Goal: Transaction & Acquisition: Book appointment/travel/reservation

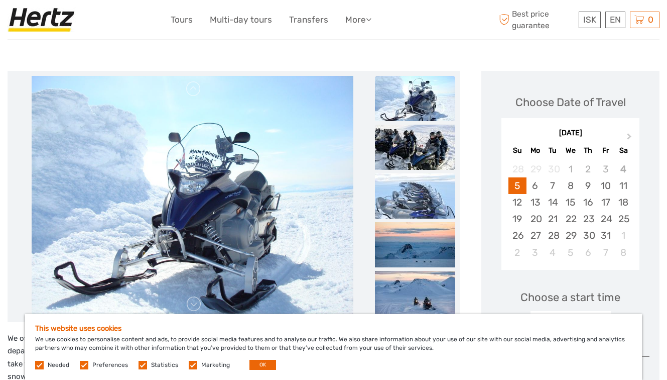
scroll to position [101, 0]
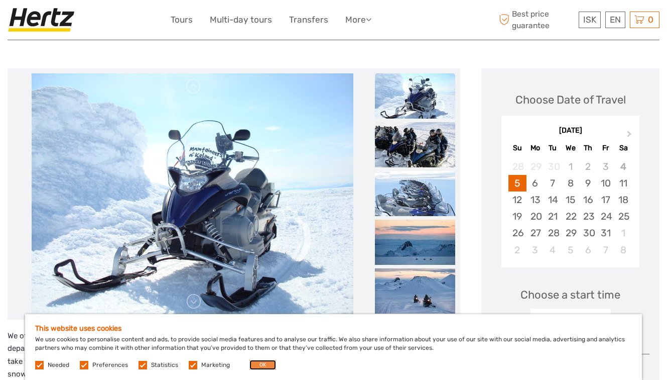
click at [261, 367] on button "OK" at bounding box center [263, 364] width 27 height 10
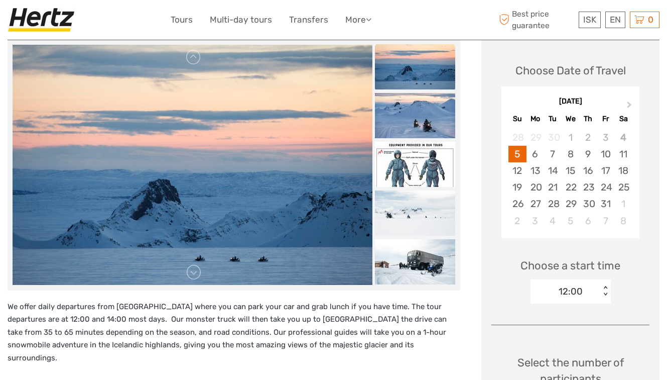
scroll to position [122, 0]
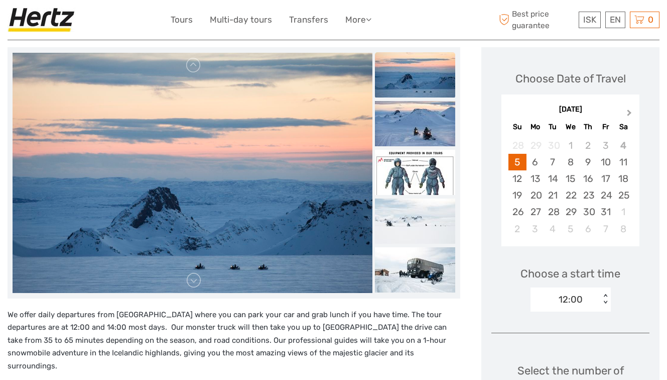
click at [630, 112] on span "Next Month" at bounding box center [630, 114] width 0 height 15
click at [625, 147] on div "3" at bounding box center [623, 145] width 18 height 17
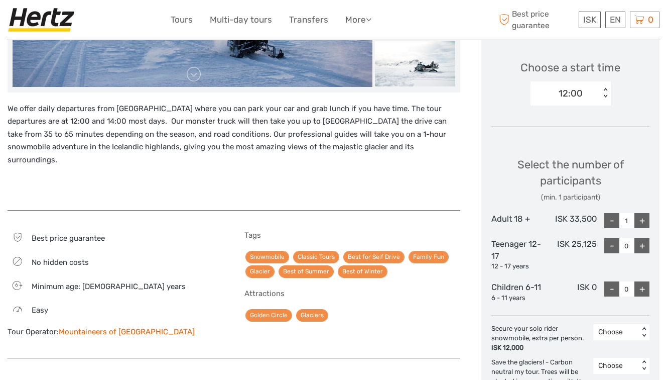
scroll to position [334, 0]
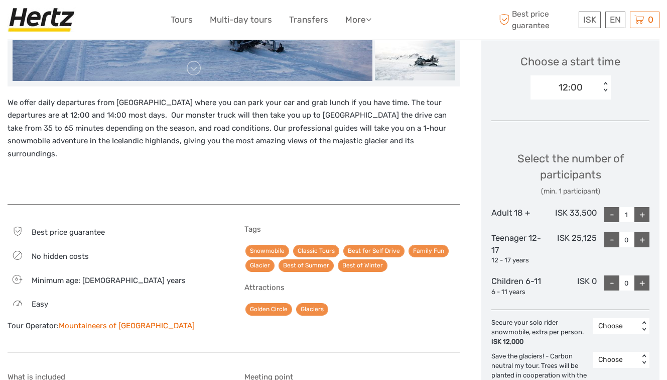
click at [645, 215] on div "+" at bounding box center [642, 214] width 15 height 15
type input "4"
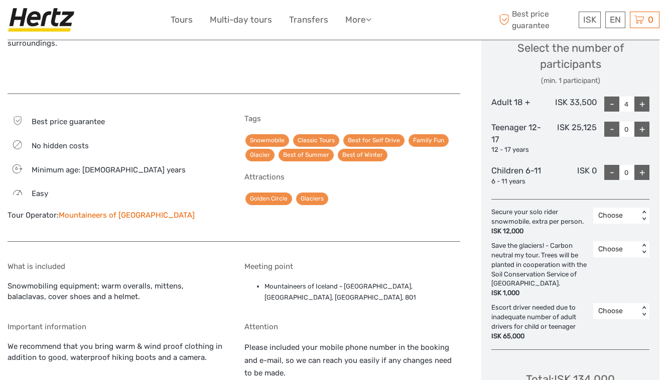
scroll to position [445, 0]
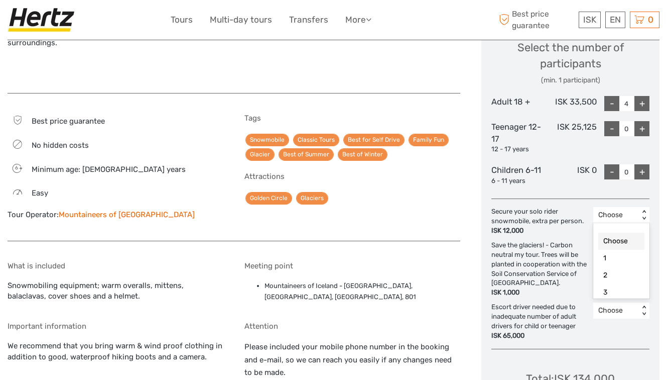
click at [618, 217] on div "Choose" at bounding box center [616, 215] width 36 height 10
click at [616, 276] on div "2" at bounding box center [621, 275] width 46 height 17
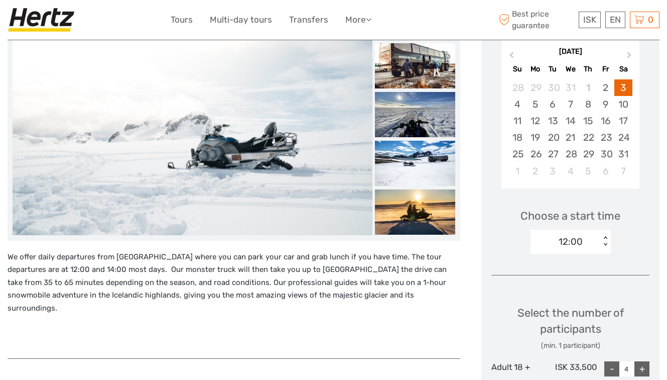
scroll to position [181, 0]
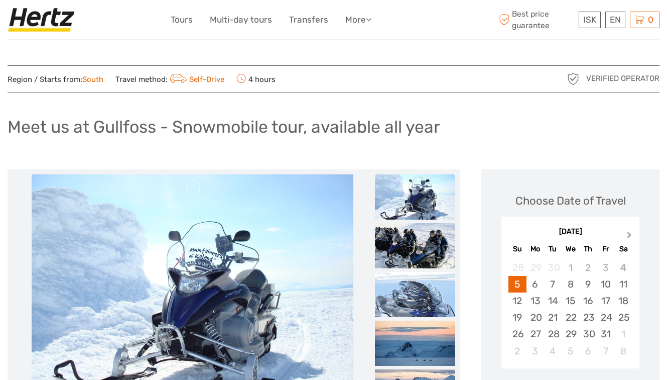
click at [628, 230] on button "Next Month" at bounding box center [630, 237] width 16 height 16
click at [622, 268] on div "3" at bounding box center [623, 267] width 18 height 17
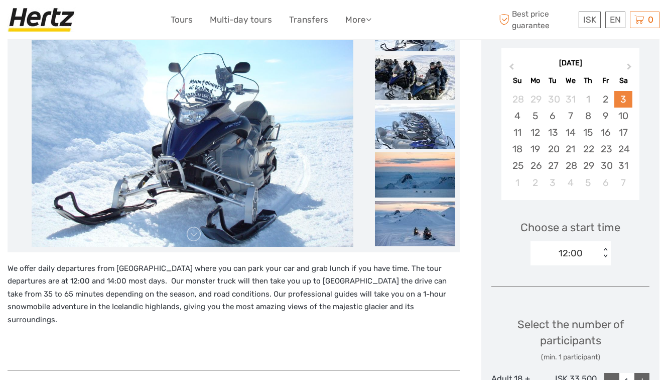
scroll to position [173, 0]
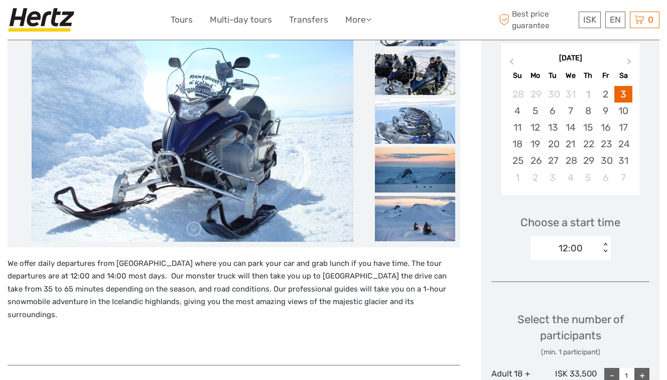
click at [605, 248] on div "< >" at bounding box center [605, 247] width 9 height 11
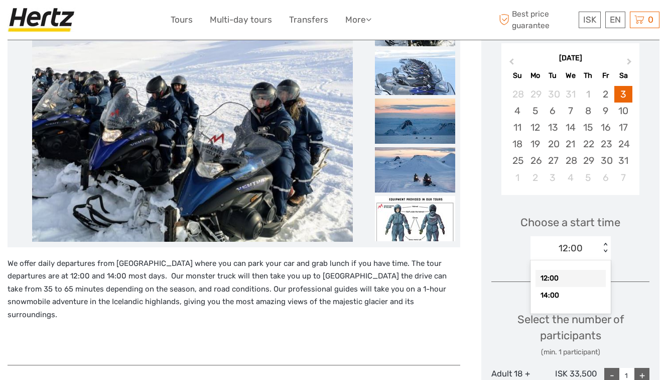
click at [603, 248] on div "< >" at bounding box center [605, 247] width 9 height 11
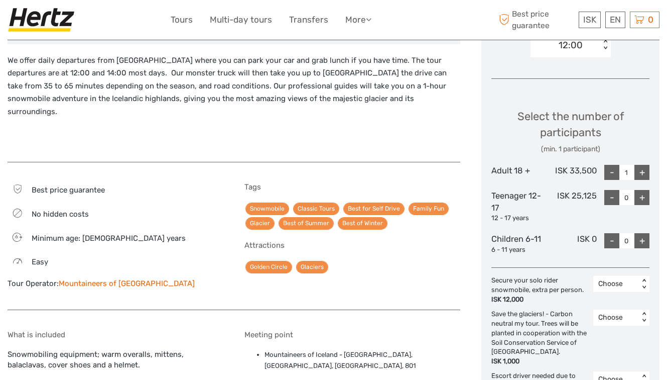
scroll to position [376, 0]
click at [645, 170] on div "+" at bounding box center [642, 172] width 15 height 15
type input "4"
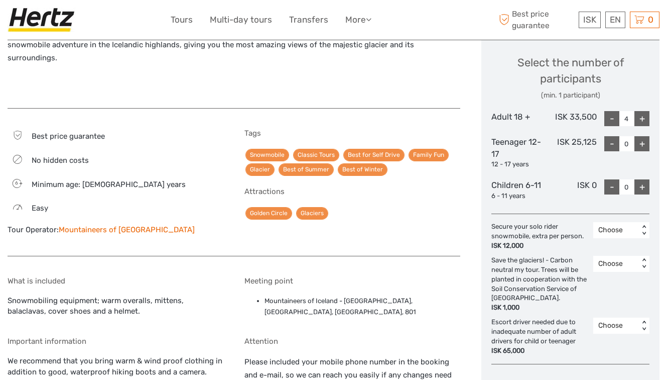
scroll to position [444, 0]
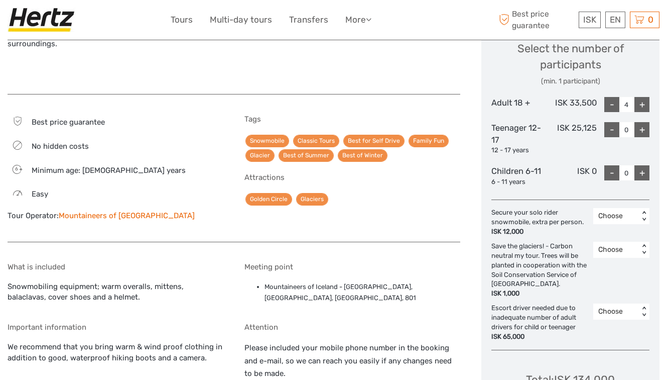
click at [621, 217] on div "Choose" at bounding box center [616, 216] width 36 height 10
click at [616, 279] on div "2" at bounding box center [621, 276] width 46 height 17
click at [644, 215] on div "< >" at bounding box center [644, 216] width 9 height 11
click at [643, 213] on div "< >" at bounding box center [644, 216] width 9 height 11
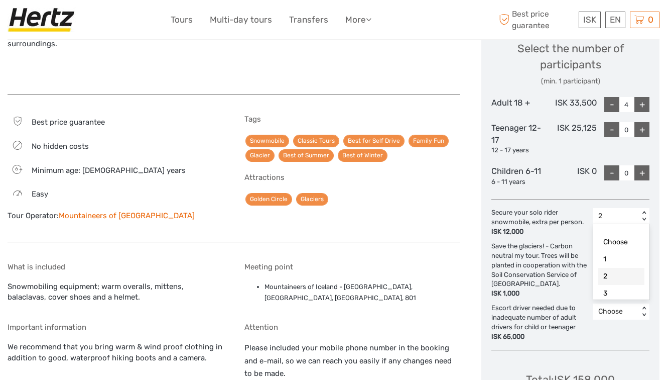
click at [646, 211] on div "< >" at bounding box center [644, 216] width 9 height 11
click at [645, 216] on div "< >" at bounding box center [644, 216] width 9 height 11
click at [615, 290] on div "3" at bounding box center [621, 293] width 46 height 17
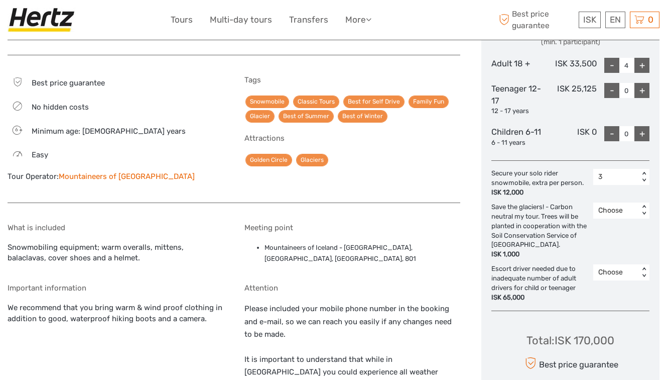
scroll to position [483, 0]
click at [608, 276] on div "Choose" at bounding box center [616, 272] width 36 height 10
click at [589, 283] on div "Escort driver needed due to inadequate number of adult drivers for child or tee…" at bounding box center [542, 283] width 102 height 38
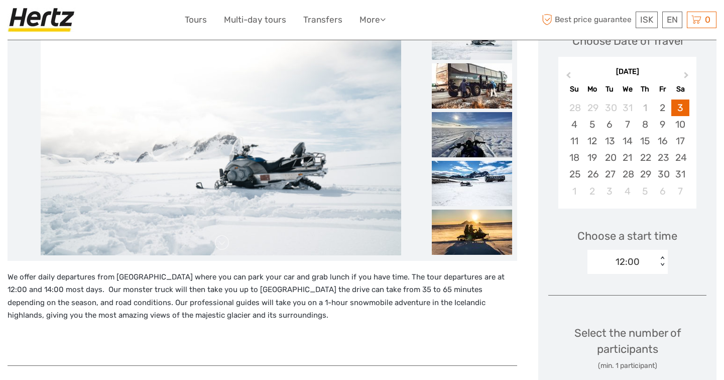
scroll to position [146, 0]
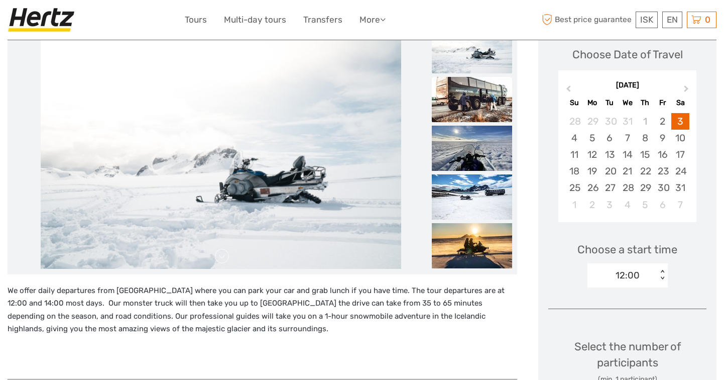
click at [482, 107] on img at bounding box center [472, 99] width 80 height 45
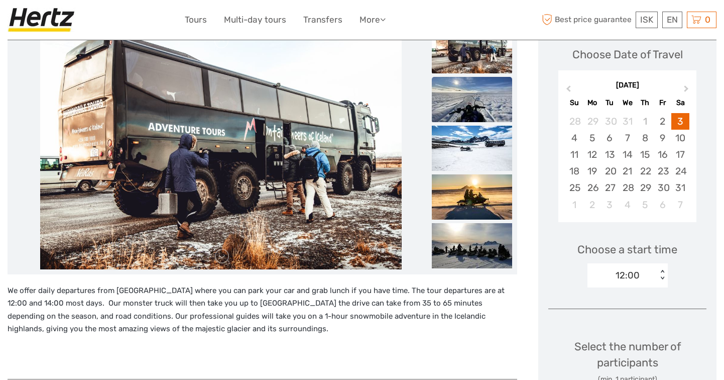
click at [477, 116] on img at bounding box center [472, 99] width 80 height 45
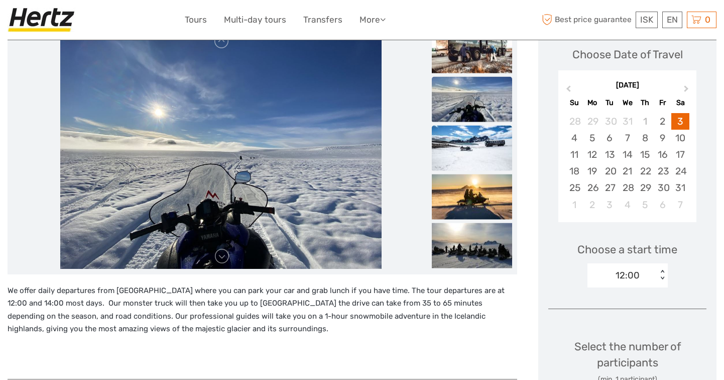
click at [477, 133] on img at bounding box center [472, 147] width 80 height 45
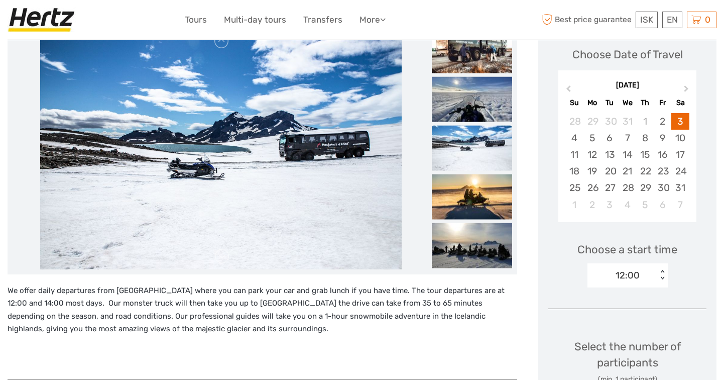
click at [478, 152] on img at bounding box center [472, 147] width 80 height 45
click at [482, 192] on img at bounding box center [472, 196] width 80 height 45
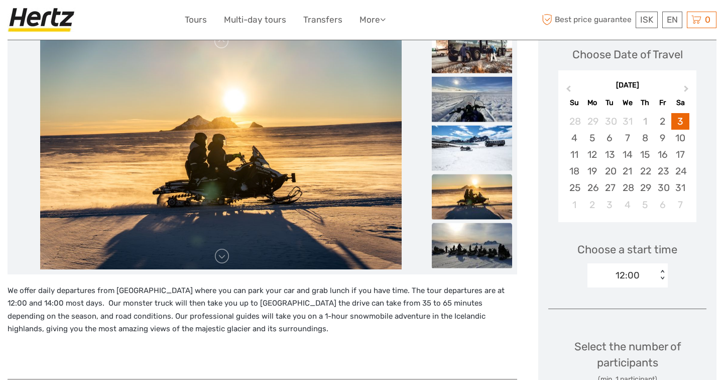
click at [481, 235] on img at bounding box center [472, 244] width 80 height 45
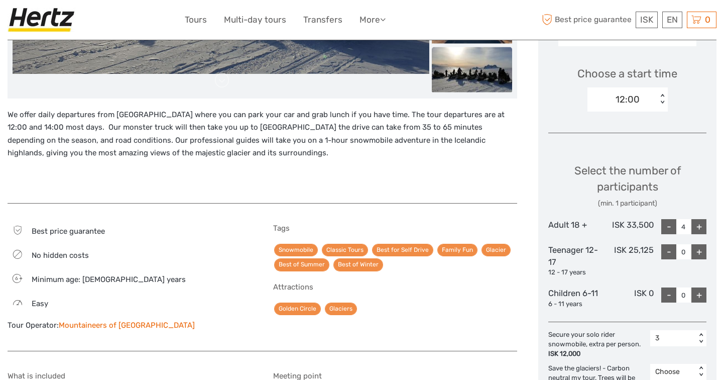
scroll to position [322, 0]
click at [663, 100] on div "< >" at bounding box center [662, 98] width 9 height 11
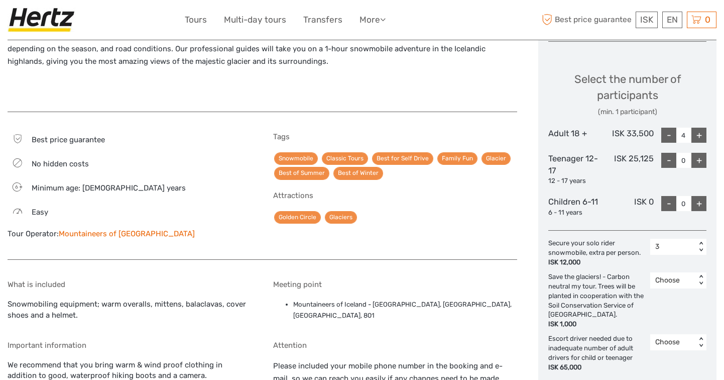
scroll to position [442, 0]
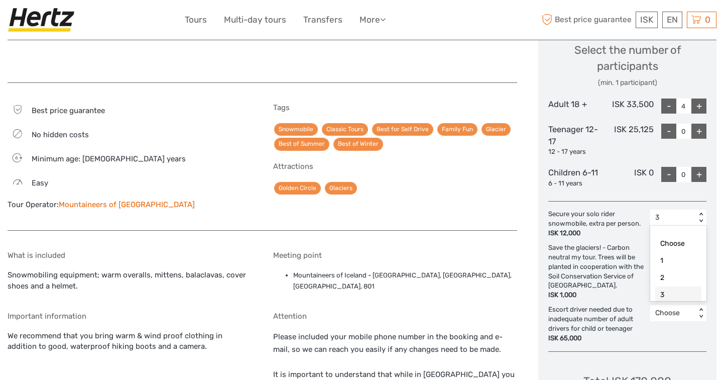
click at [667, 218] on div "< >" at bounding box center [701, 217] width 9 height 11
click at [667, 291] on div "3" at bounding box center [678, 294] width 46 height 17
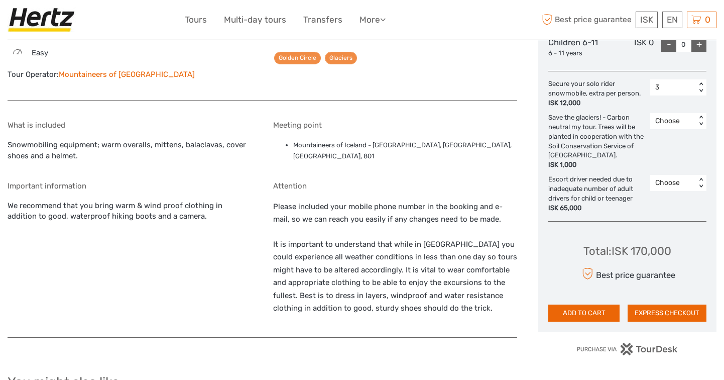
scroll to position [573, 0]
